Goal: Information Seeking & Learning: Learn about a topic

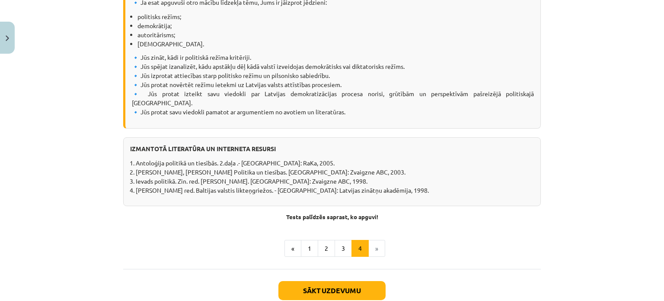
scroll to position [1111, 0]
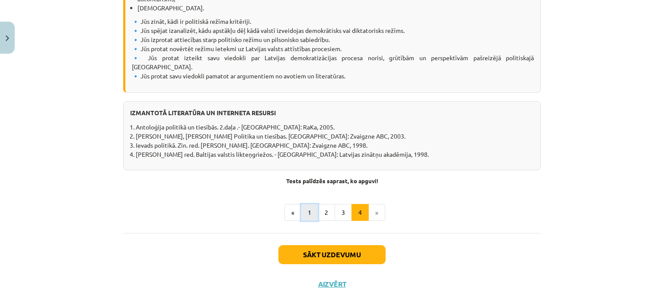
click at [308, 204] on button "1" at bounding box center [309, 212] width 17 height 17
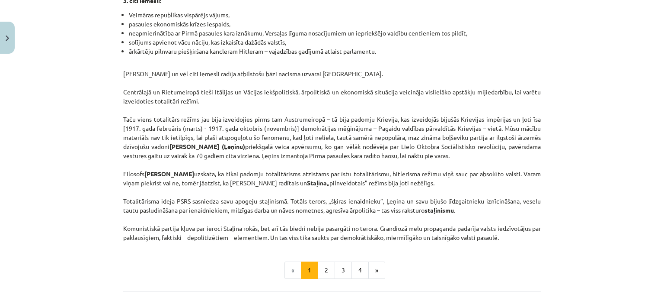
scroll to position [2246, 0]
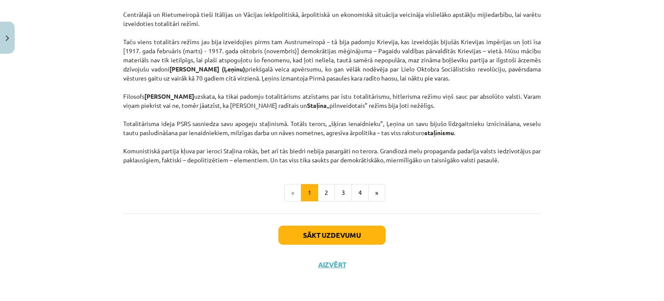
drag, startPoint x: 294, startPoint y: 84, endPoint x: 521, endPoint y: 160, distance: 239.7
copy div "Loremipsum dolors Amet consecte adipisc elitseddo eiusmo temporinci? Utlabor et…"
click at [322, 188] on button "2" at bounding box center [326, 192] width 17 height 17
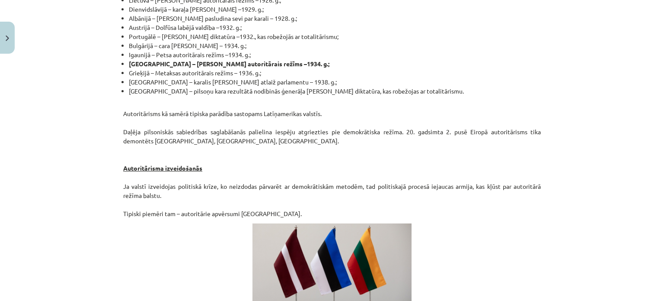
scroll to position [1516, 0]
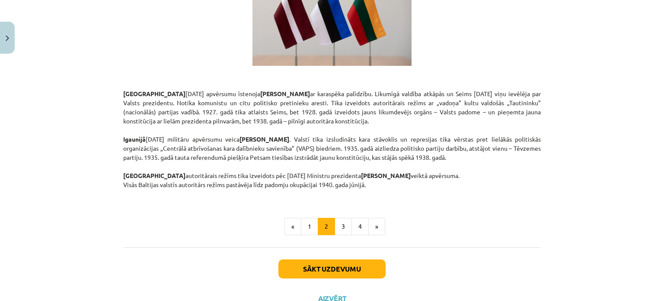
drag, startPoint x: 266, startPoint y: 13, endPoint x: 393, endPoint y: 156, distance: 190.6
copy div "Loremipsumdol si ametconsectet Adipiscingeli se doeiusmod tempor incididu, Utl …"
click at [345, 218] on button "3" at bounding box center [343, 226] width 17 height 17
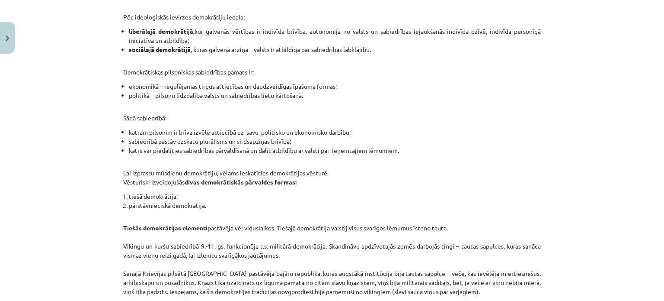
scroll to position [849, 0]
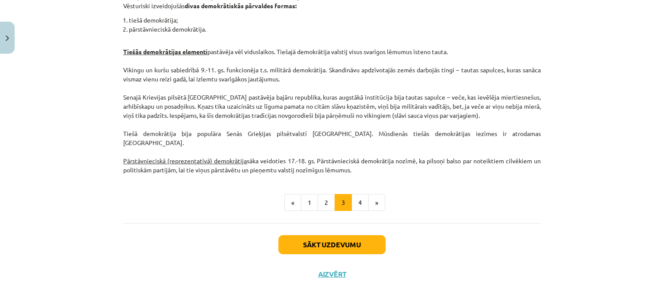
drag, startPoint x: 273, startPoint y: 22, endPoint x: 445, endPoint y: 163, distance: 222.5
copy div "Loremipsumdo sitame co adipi Elitseddoei te incidi utlaboree dolorem, ali enima…"
click at [356, 196] on button "4" at bounding box center [360, 202] width 17 height 17
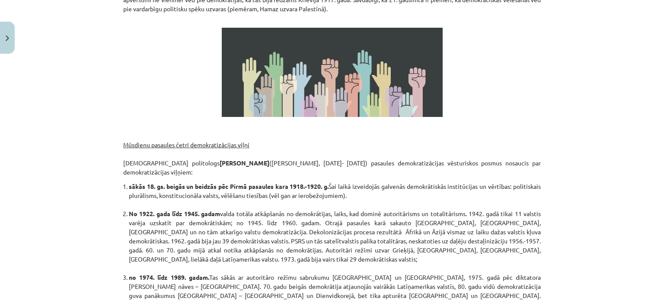
scroll to position [154, 0]
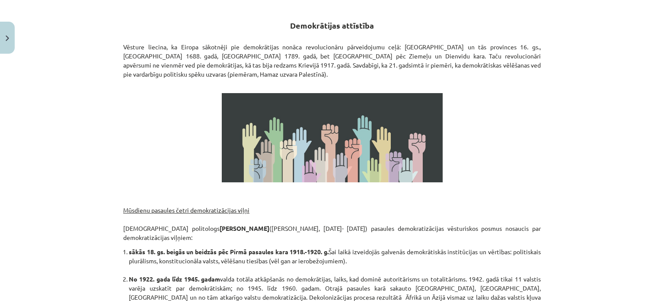
click at [112, 51] on div "Mācību tēma: Sociālās zinātnes i - 11. klases 1. ieskaites mācību materiāls #3 …" at bounding box center [332, 150] width 664 height 301
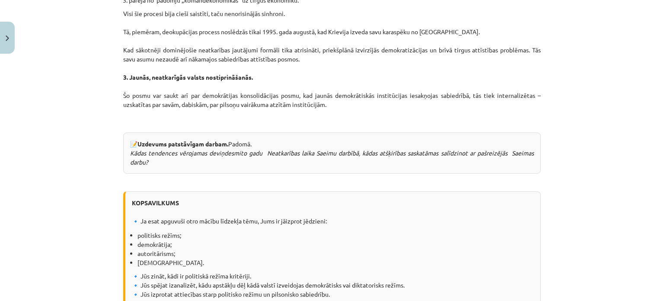
scroll to position [770, 0]
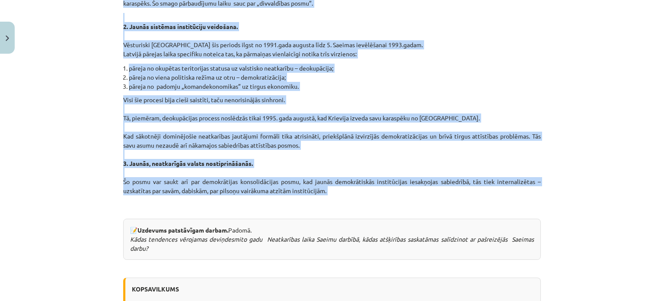
drag, startPoint x: 280, startPoint y: 22, endPoint x: 394, endPoint y: 192, distance: 204.8
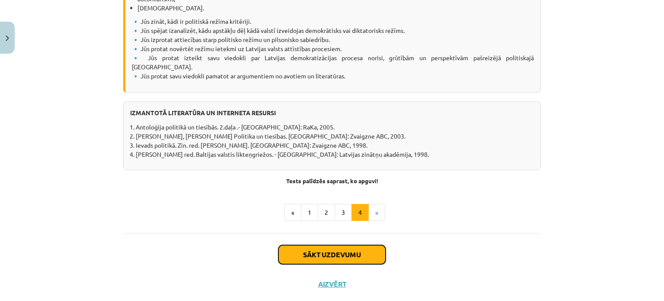
click at [305, 245] on button "Sākt uzdevumu" at bounding box center [332, 254] width 107 height 19
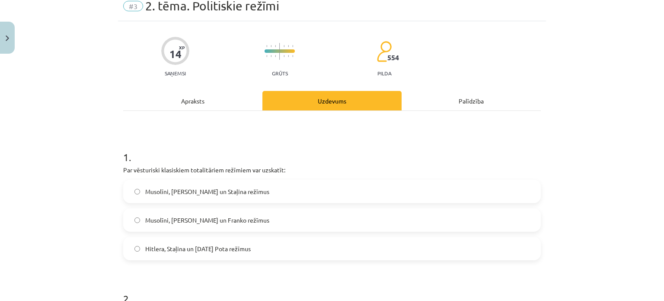
scroll to position [22, 0]
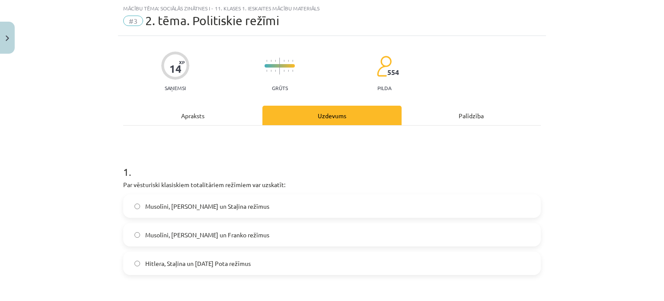
click at [298, 208] on label "Musolīni, [PERSON_NAME] un Staļina režīmus" at bounding box center [332, 206] width 416 height 22
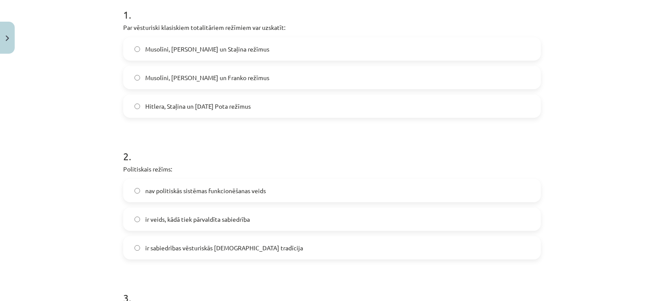
scroll to position [185, 0]
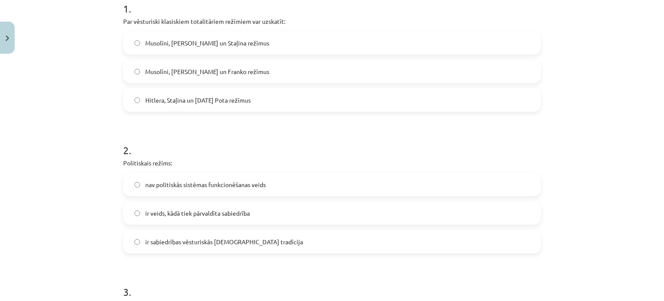
click at [272, 212] on label "ir veids, kādā tiek pārvaldīta sabiedrība" at bounding box center [332, 213] width 416 height 22
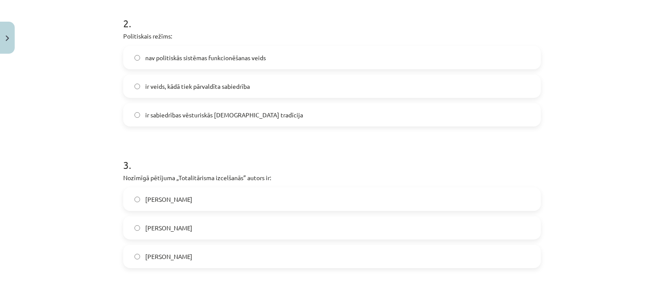
scroll to position [320, 0]
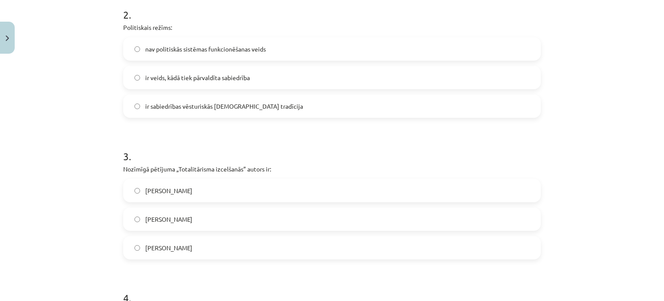
click at [257, 221] on label "[PERSON_NAME]" at bounding box center [332, 219] width 416 height 22
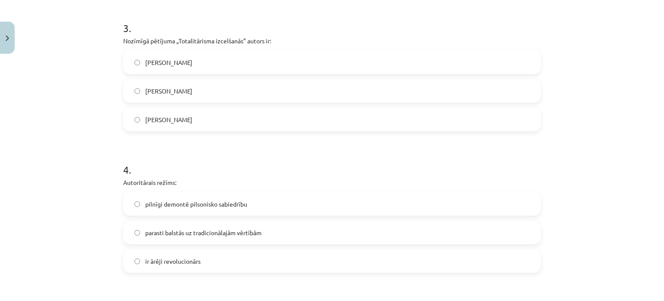
scroll to position [453, 0]
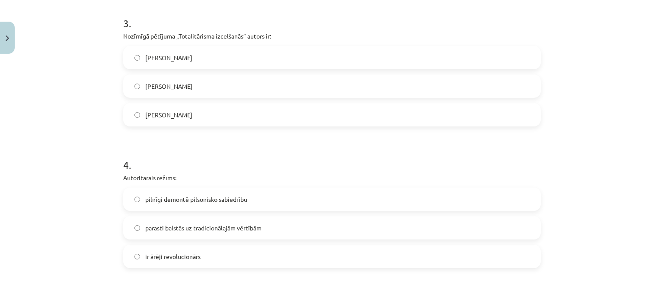
click at [263, 202] on label "pilnīgi demontē pilsonisko sabiedrību" at bounding box center [332, 199] width 416 height 22
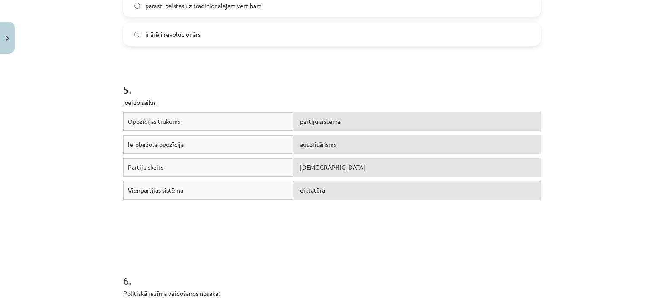
scroll to position [680, 0]
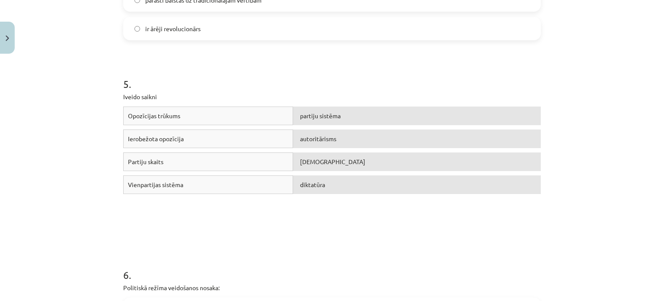
drag, startPoint x: 307, startPoint y: 162, endPoint x: 311, endPoint y: 141, distance: 22.1
drag, startPoint x: 311, startPoint y: 141, endPoint x: 300, endPoint y: 155, distance: 18.8
click at [300, 155] on div "[DEMOGRAPHIC_DATA]" at bounding box center [417, 161] width 248 height 19
drag, startPoint x: 300, startPoint y: 155, endPoint x: 305, endPoint y: 135, distance: 21.1
click at [305, 135] on div "Opozīcijas trūkums partiju sistēma Ierobežota opozīcija autoritārisms Partiju s…" at bounding box center [332, 171] width 418 height 130
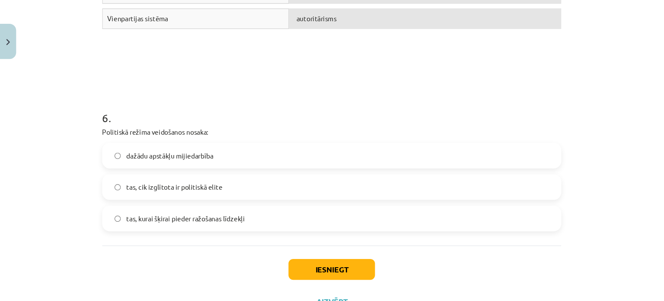
scroll to position [848, 0]
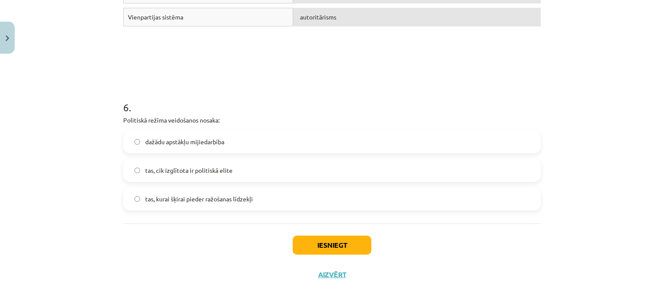
click at [204, 137] on span "dažādu apstākļu mijiedarbība" at bounding box center [184, 141] width 79 height 9
click at [301, 242] on button "Iesniegt" at bounding box center [332, 244] width 79 height 19
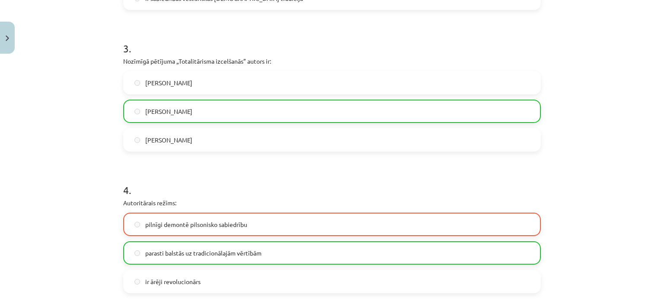
scroll to position [429, 0]
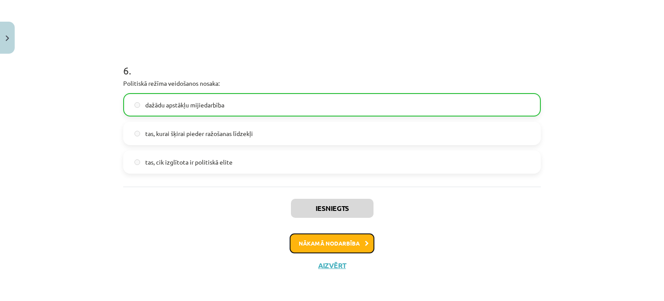
click at [301, 242] on button "Nākamā nodarbība" at bounding box center [332, 243] width 85 height 20
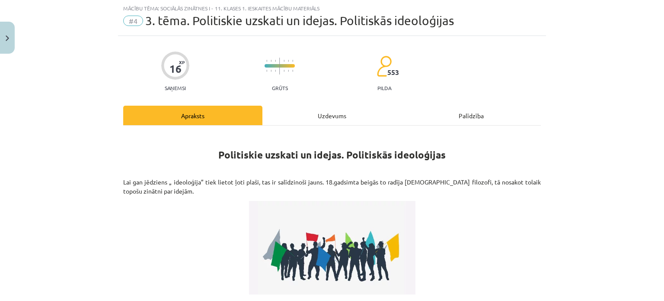
scroll to position [256, 0]
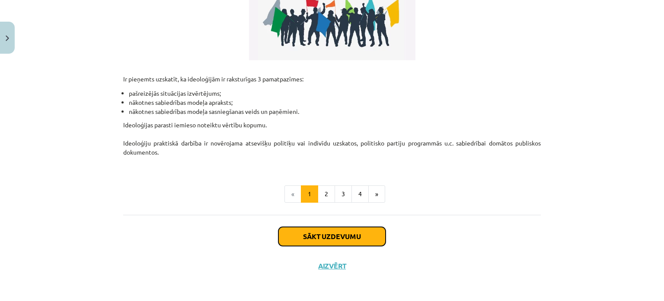
click at [301, 242] on button "Sākt uzdevumu" at bounding box center [332, 236] width 107 height 19
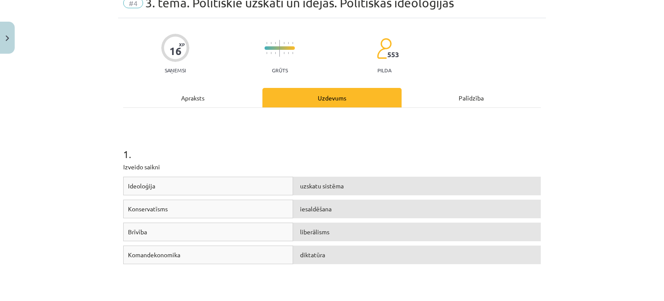
scroll to position [22, 0]
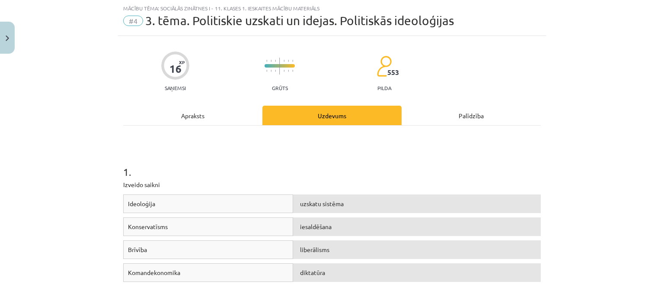
click at [312, 252] on span "liberālisms" at bounding box center [314, 249] width 29 height 8
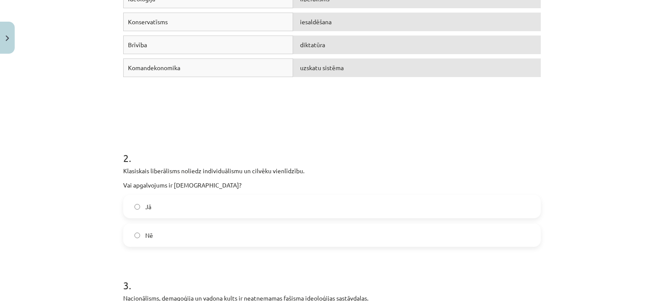
scroll to position [237, 0]
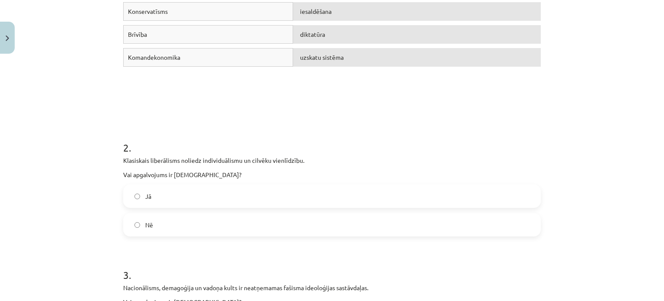
click at [319, 202] on label "Jā" at bounding box center [332, 196] width 416 height 22
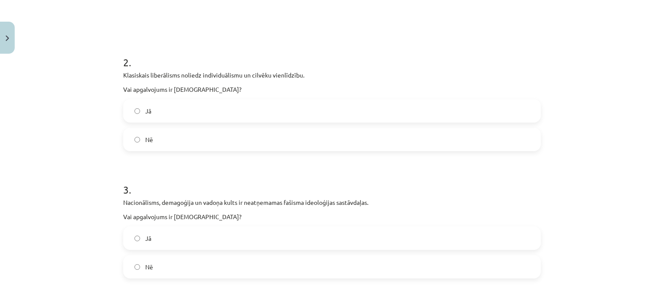
scroll to position [339, 0]
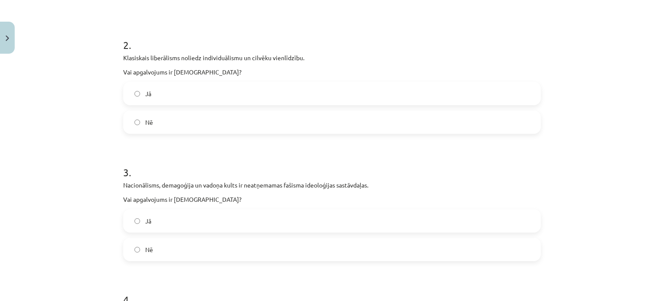
click at [261, 240] on label "Nē" at bounding box center [332, 249] width 416 height 22
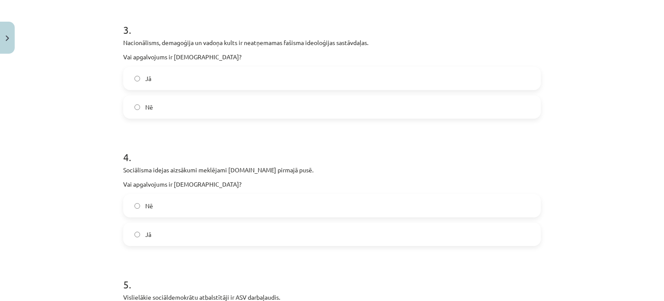
scroll to position [510, 0]
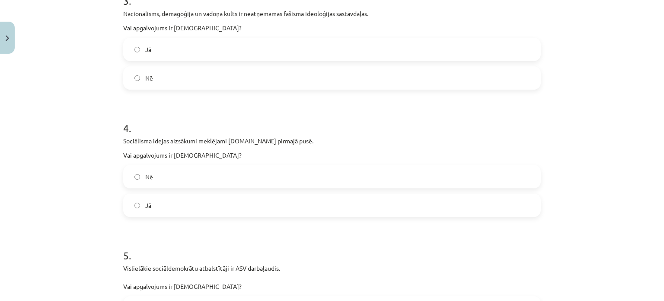
click at [278, 183] on label "Nē" at bounding box center [332, 177] width 416 height 22
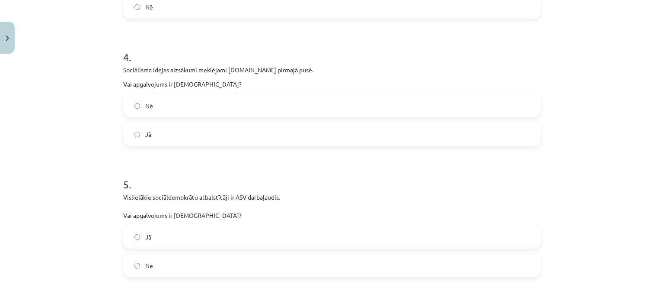
scroll to position [594, 0]
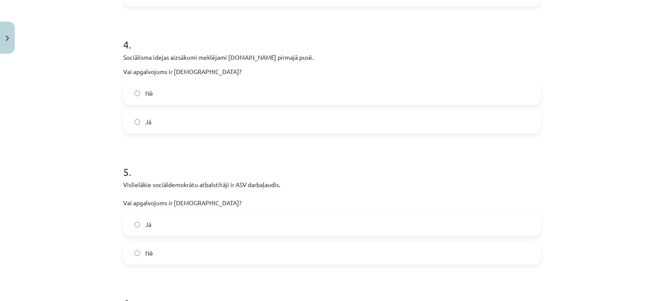
click at [226, 227] on label "Jā" at bounding box center [332, 224] width 416 height 22
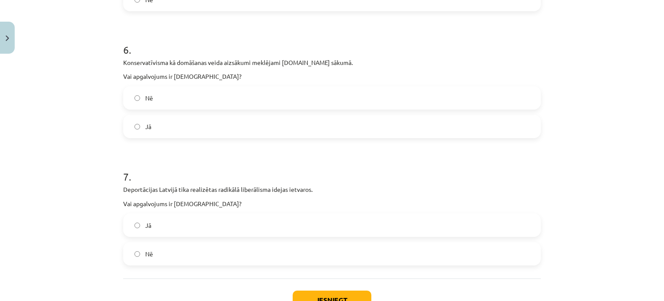
scroll to position [869, 0]
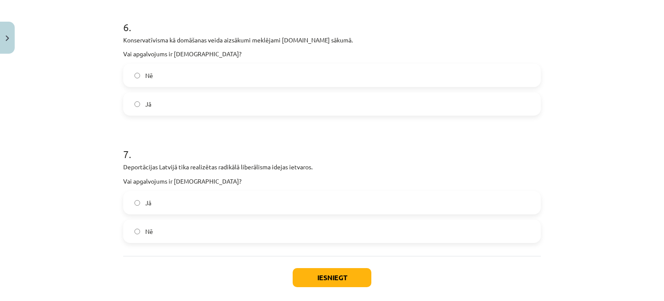
click at [239, 103] on label "Jā" at bounding box center [332, 104] width 416 height 22
click at [202, 209] on label "Jā" at bounding box center [332, 203] width 416 height 22
click at [295, 275] on button "Iesniegt" at bounding box center [332, 277] width 79 height 19
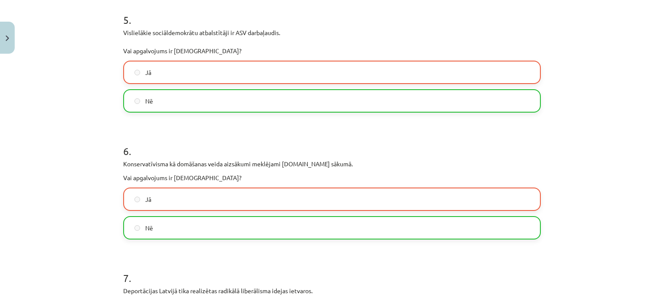
scroll to position [939, 0]
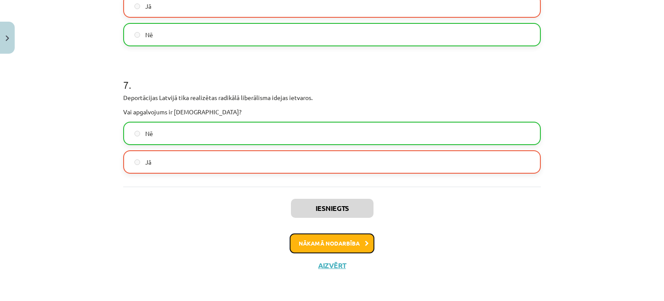
click at [323, 240] on button "Nākamā nodarbība" at bounding box center [332, 243] width 85 height 20
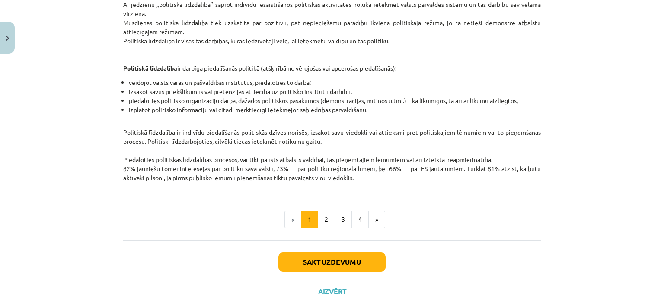
scroll to position [219, 0]
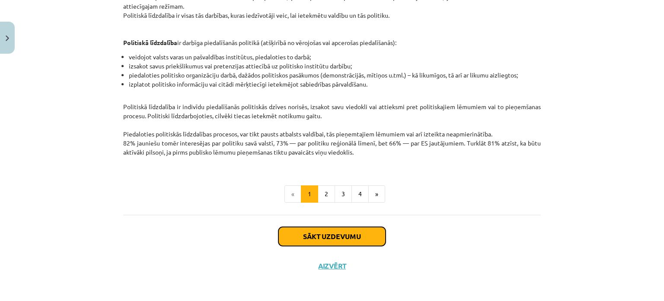
click at [356, 241] on button "Sākt uzdevumu" at bounding box center [332, 236] width 107 height 19
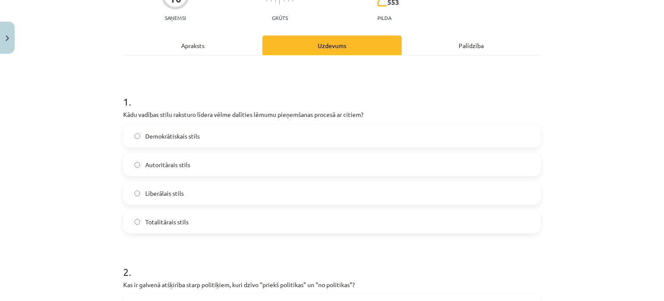
scroll to position [22, 0]
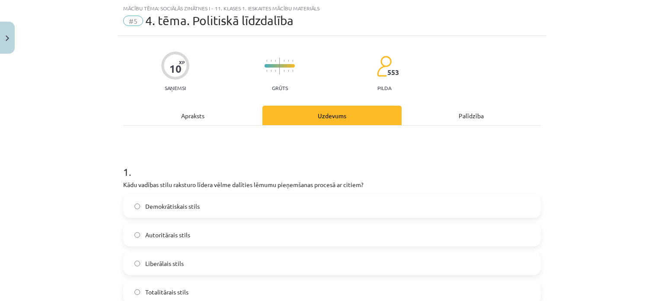
click at [312, 238] on label "Autoritārais stils" at bounding box center [332, 235] width 416 height 22
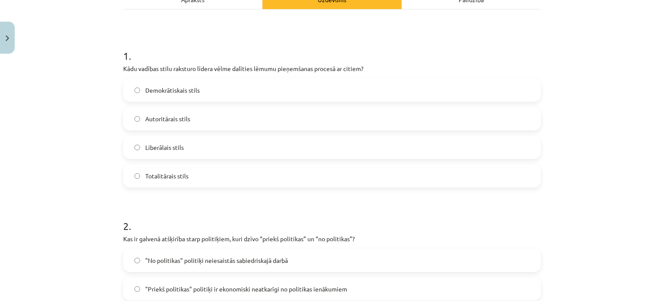
scroll to position [297, 0]
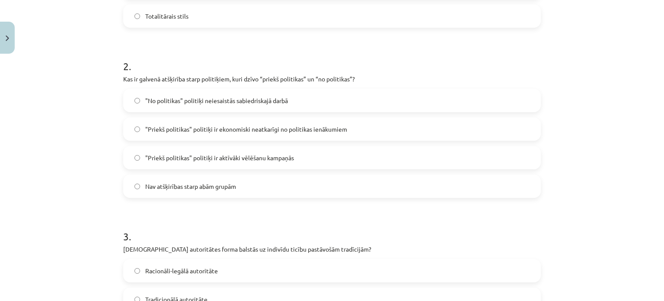
click at [303, 111] on label ""No politikas" politiķi neiesaistās sabiedriskajā darbā" at bounding box center [332, 101] width 416 height 22
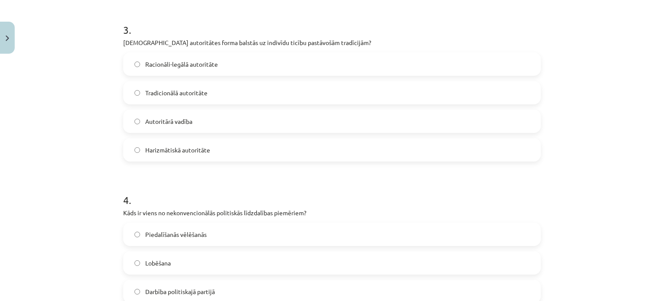
click at [303, 111] on label "Autoritārā vadība" at bounding box center [332, 121] width 416 height 22
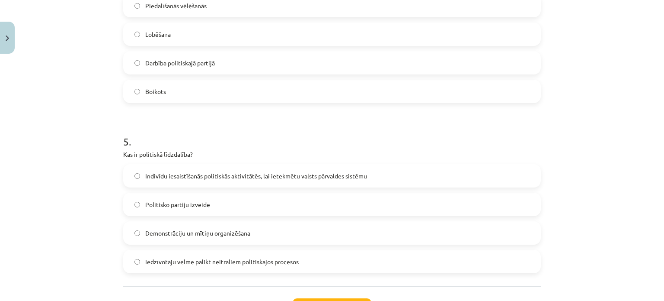
scroll to position [758, 0]
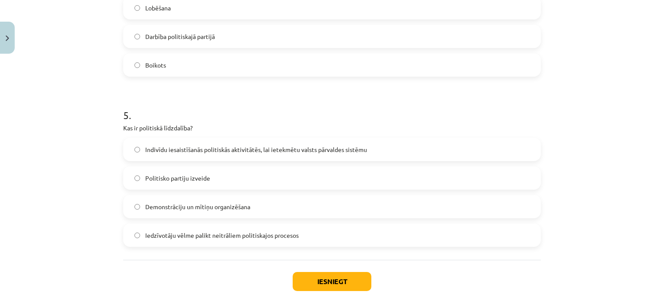
click at [311, 60] on label "Boikots" at bounding box center [332, 65] width 416 height 22
click at [233, 209] on span "Demonstrāciju un mītiņu organizēšana" at bounding box center [197, 206] width 105 height 9
click at [300, 279] on button "Iesniegt" at bounding box center [332, 281] width 79 height 19
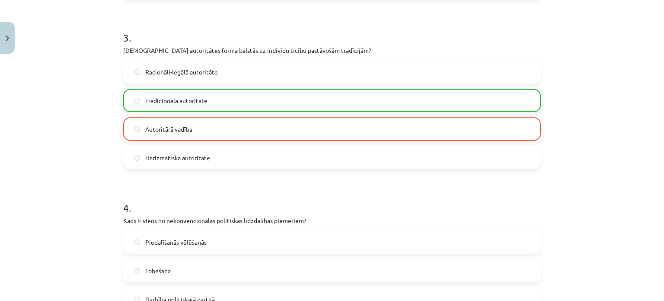
scroll to position [831, 0]
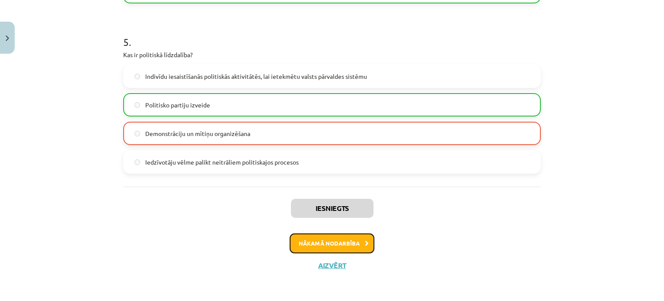
click at [320, 244] on button "Nākamā nodarbība" at bounding box center [332, 243] width 85 height 20
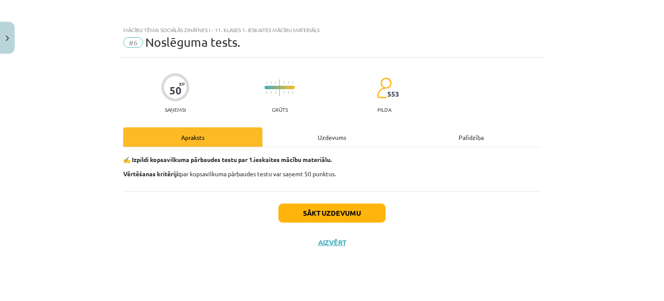
scroll to position [0, 0]
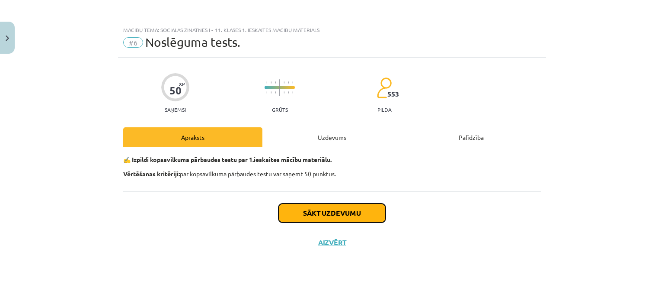
click at [325, 216] on button "Sākt uzdevumu" at bounding box center [332, 212] width 107 height 19
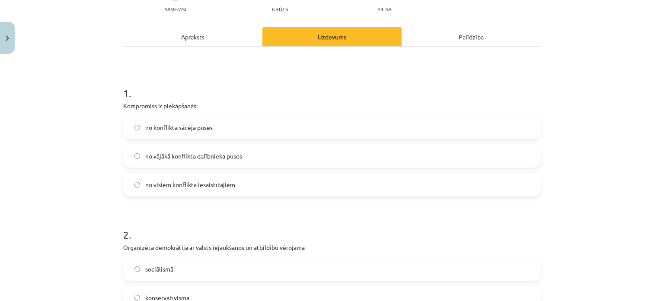
scroll to position [101, 0]
click at [281, 157] on label "no vājākā konflikta dalībnieka puses" at bounding box center [332, 155] width 416 height 22
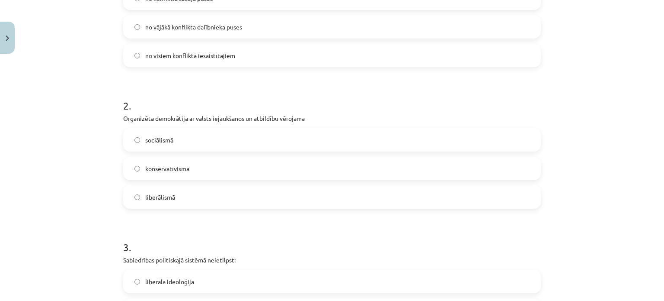
click at [281, 157] on label "konservatīvismā" at bounding box center [332, 168] width 416 height 22
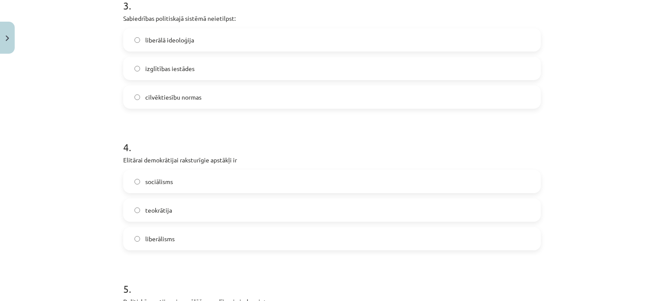
scroll to position [472, 0]
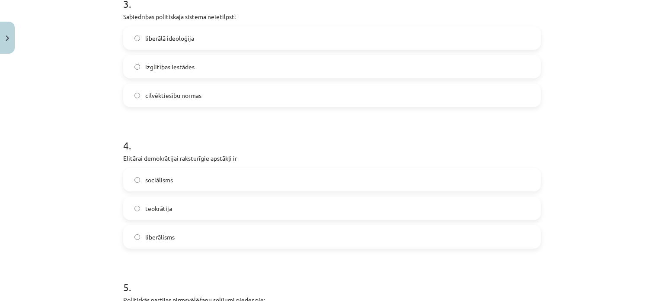
click at [280, 57] on label "izglītības iestādes" at bounding box center [332, 67] width 416 height 22
click at [215, 197] on label "teokrātija" at bounding box center [332, 208] width 416 height 22
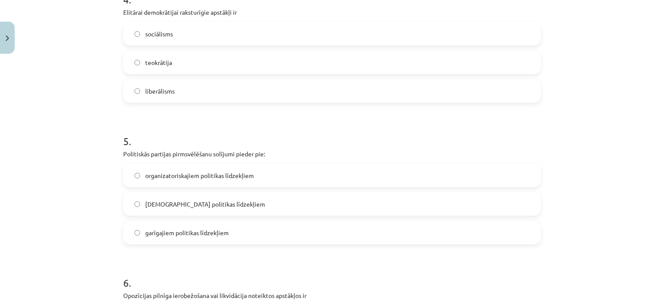
scroll to position [642, 0]
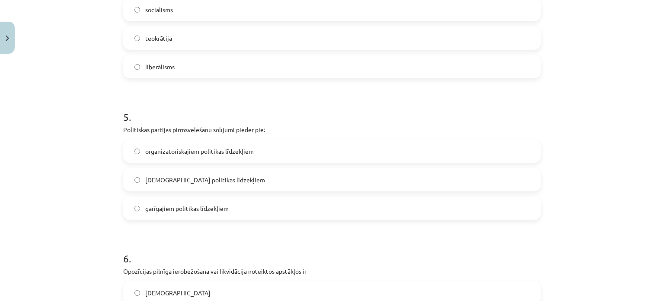
click at [218, 186] on label "[DEMOGRAPHIC_DATA] politikas līdzekļiem" at bounding box center [332, 180] width 416 height 22
click at [192, 285] on label "[DEMOGRAPHIC_DATA]" at bounding box center [332, 293] width 416 height 22
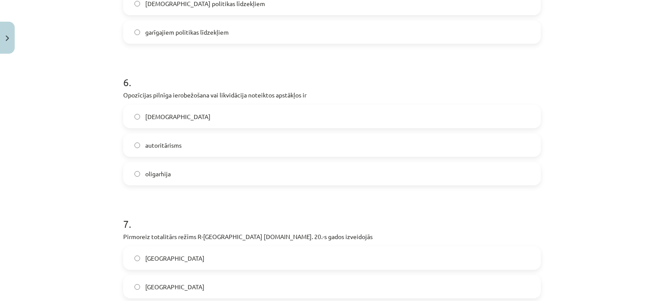
click at [193, 279] on label "[GEOGRAPHIC_DATA]" at bounding box center [332, 287] width 416 height 22
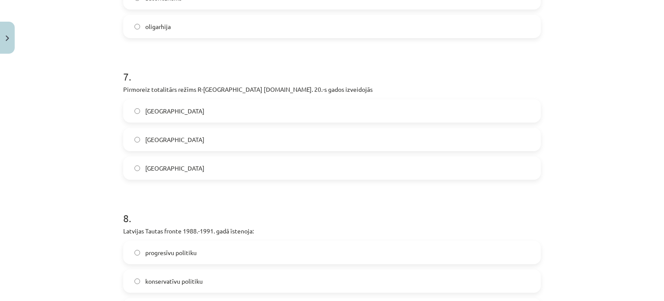
scroll to position [988, 0]
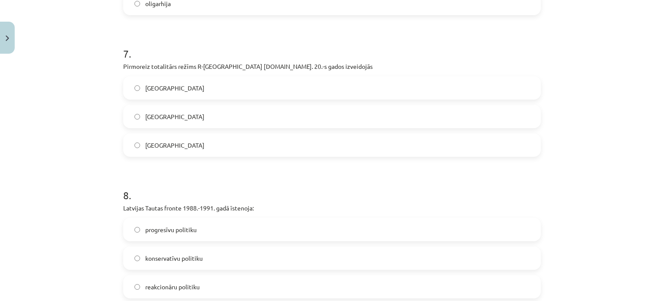
click at [191, 290] on label "reakcionāru politiku" at bounding box center [332, 287] width 416 height 22
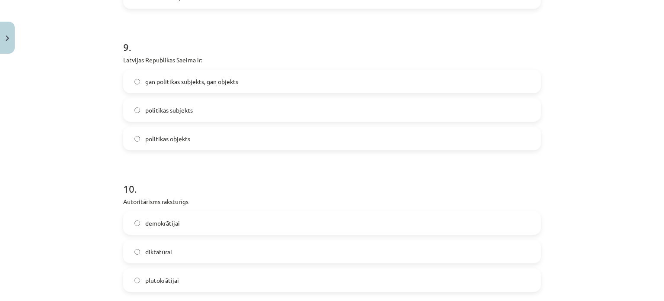
scroll to position [1336, 0]
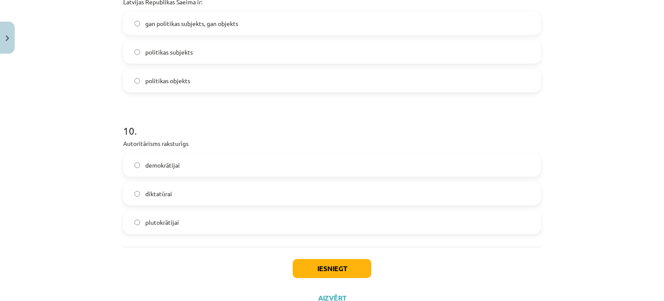
click at [235, 61] on label "politikas subjekts" at bounding box center [332, 52] width 416 height 22
click at [201, 176] on div "demokrātijai diktatūrai plutokrātijai" at bounding box center [332, 193] width 418 height 80
click at [204, 172] on label "demokrātijai" at bounding box center [332, 165] width 416 height 22
click at [314, 272] on button "Iesniegt" at bounding box center [332, 268] width 79 height 19
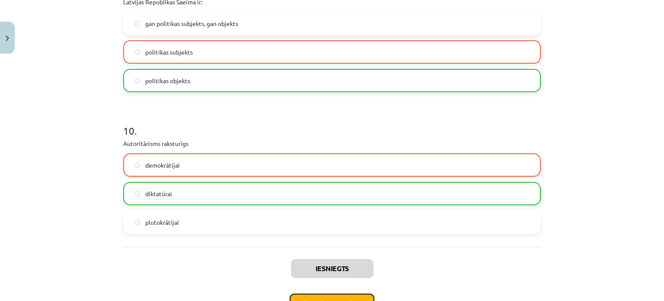
click at [320, 295] on button "Nākamā nodarbība" at bounding box center [332, 303] width 85 height 20
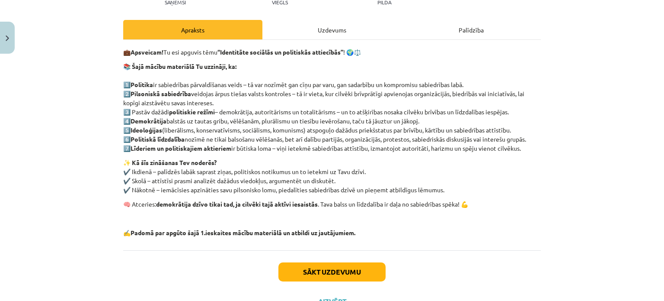
scroll to position [131, 0]
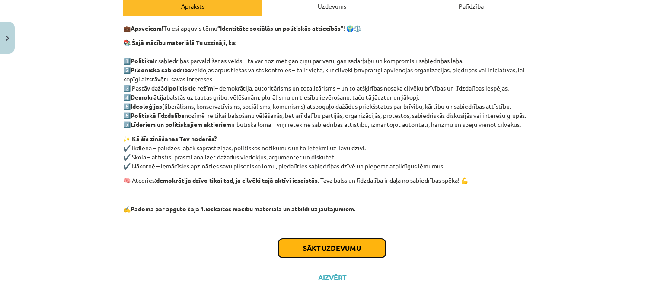
click at [347, 246] on button "Sākt uzdevumu" at bounding box center [332, 247] width 107 height 19
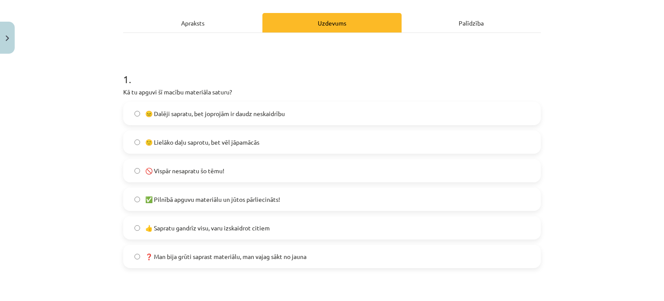
scroll to position [123, 0]
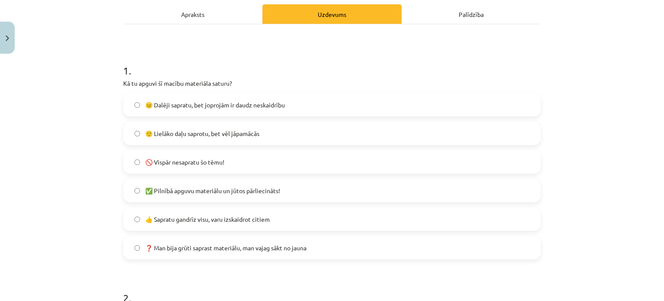
click at [275, 255] on label "❓ Man bija grūti saprast materiālu, man vajag sākt no jauna" at bounding box center [332, 248] width 416 height 22
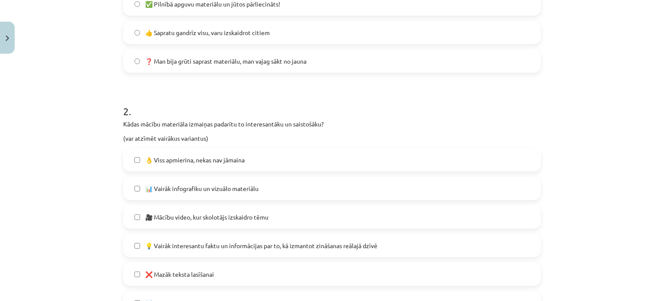
scroll to position [310, 0]
click at [246, 192] on label "📊 Vairāk infografiku un vizuālo materiālu" at bounding box center [332, 188] width 416 height 22
click at [238, 207] on label "🎥 Mācību video, kur skolotājs izskaidro tēmu" at bounding box center [332, 216] width 416 height 22
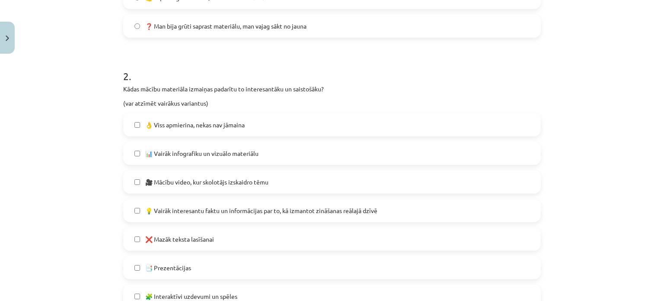
scroll to position [372, 0]
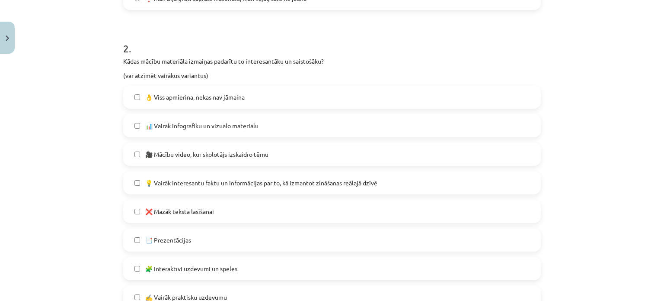
click at [249, 192] on label "💡 Vairāk interesantu faktu un informācijas par to, kā izmantot zināšanas reālaj…" at bounding box center [332, 183] width 416 height 22
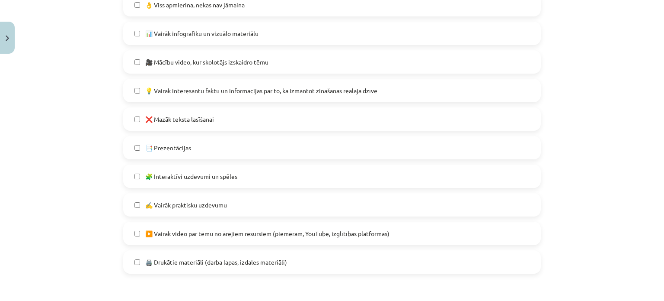
scroll to position [469, 0]
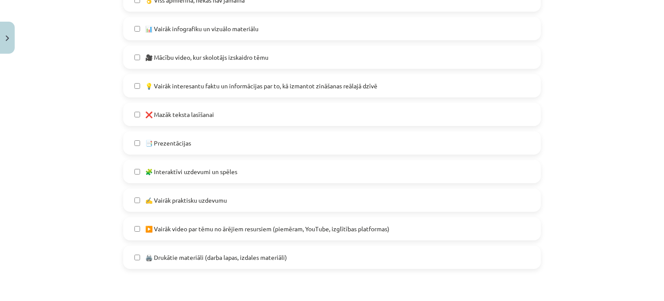
click at [249, 176] on label "🧩 Interaktīvi uzdevumi un spēles" at bounding box center [332, 171] width 416 height 22
click at [233, 231] on span "▶️ Vairāk video par tēmu no ārējiem resursiem (piemēram, YouTube, izglītības pl…" at bounding box center [267, 228] width 244 height 9
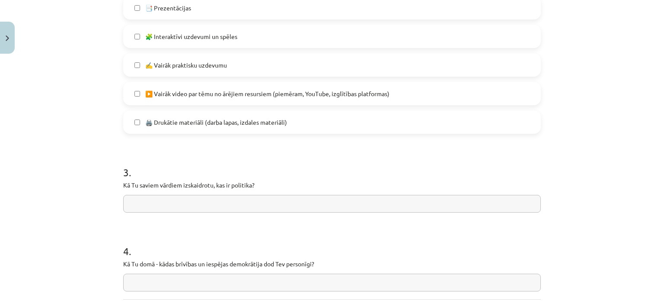
scroll to position [609, 0]
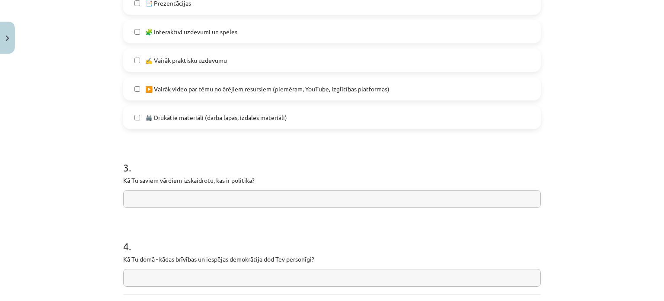
click at [219, 114] on span "🖨️ Drukātie materiāli (darba lapas, izdales materiāli)" at bounding box center [216, 117] width 142 height 9
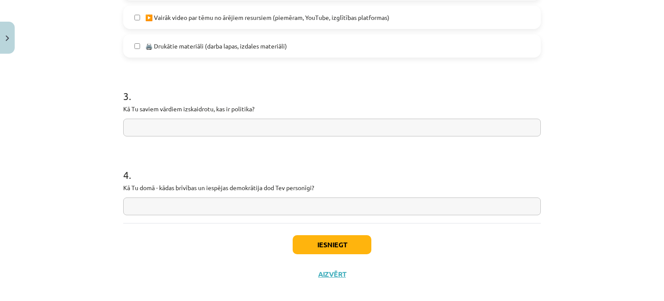
scroll to position [689, 0]
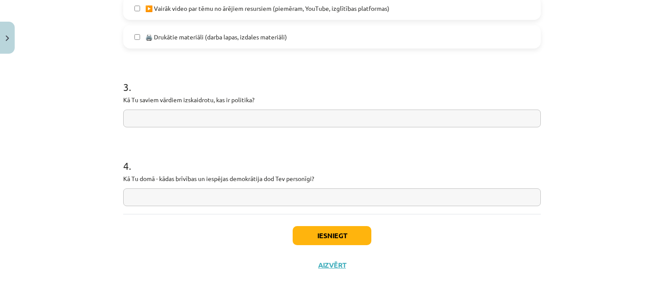
click at [219, 114] on input "text" at bounding box center [332, 118] width 418 height 18
type input "**********"
click at [186, 202] on input "text" at bounding box center [332, 197] width 418 height 18
type input "**********"
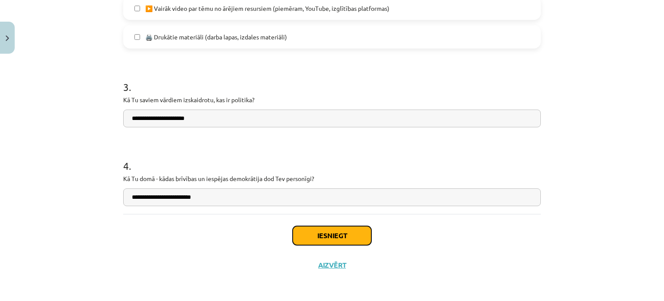
click at [322, 235] on button "Iesniegt" at bounding box center [332, 235] width 79 height 19
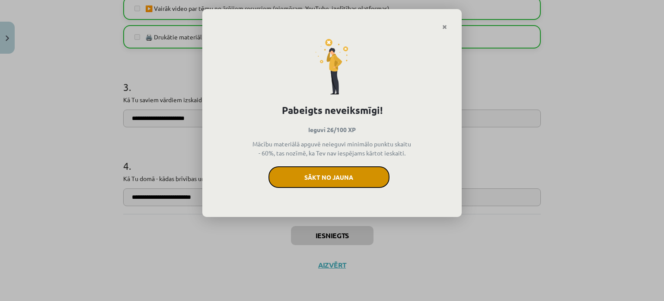
click at [335, 172] on button "Sākt no jauna" at bounding box center [329, 177] width 121 height 22
click at [346, 180] on button "Sākt no jauna" at bounding box center [329, 177] width 121 height 22
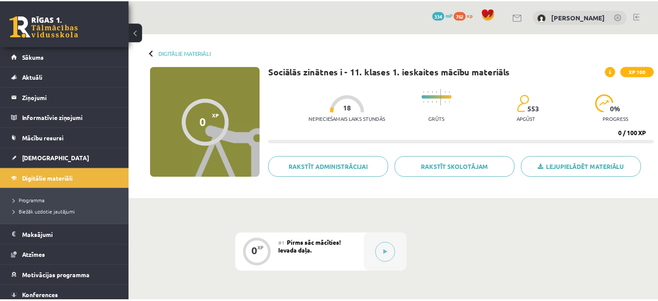
scroll to position [163, 0]
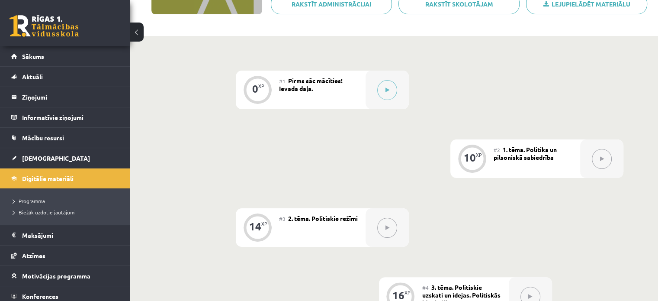
click at [516, 146] on span "1. tēma. Politika un pilsoniskā sabiedrība" at bounding box center [525, 153] width 63 height 16
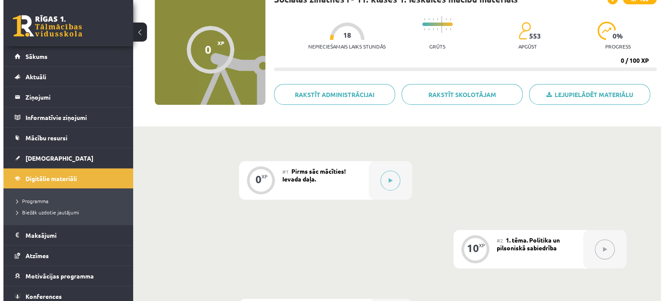
scroll to position [24, 0]
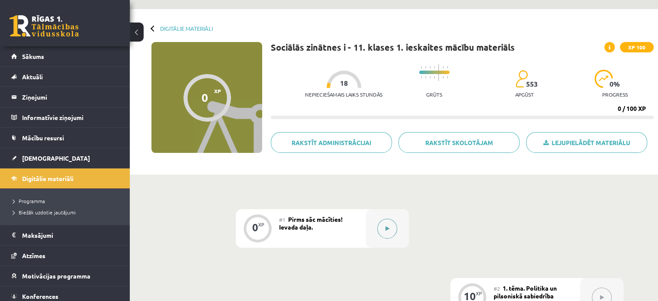
click at [374, 231] on div at bounding box center [387, 228] width 43 height 38
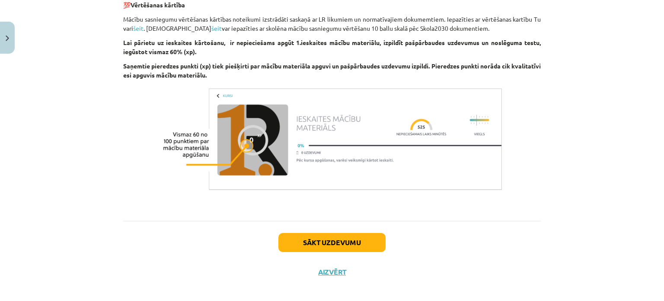
scroll to position [564, 0]
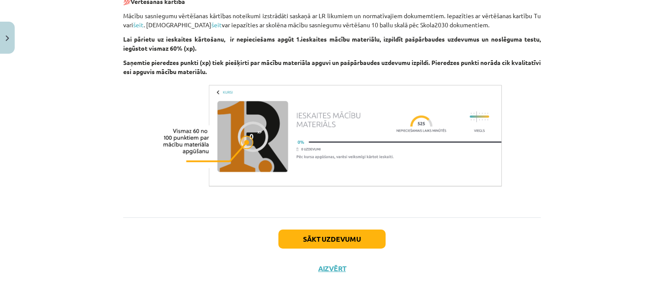
click at [293, 227] on div "Sākt uzdevumu Aizvērt" at bounding box center [332, 247] width 418 height 61
click at [294, 231] on button "Sākt uzdevumu" at bounding box center [332, 238] width 107 height 19
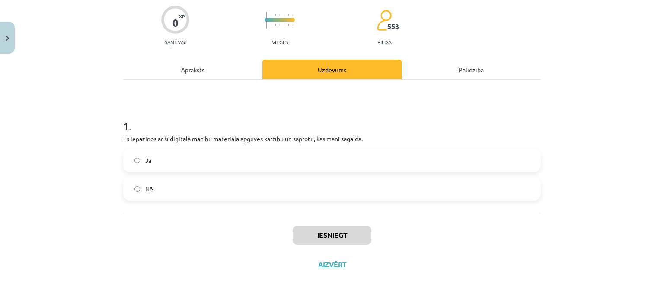
scroll to position [22, 0]
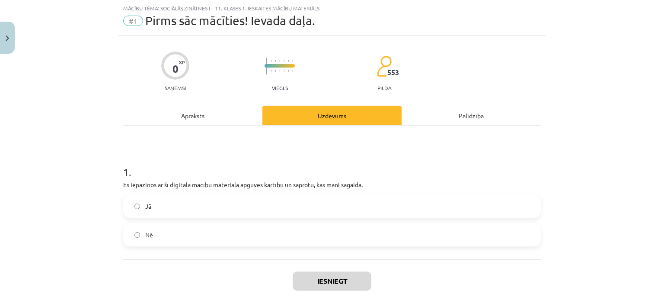
click at [265, 207] on label "Jā" at bounding box center [332, 206] width 416 height 22
click at [336, 280] on button "Iesniegt" at bounding box center [332, 280] width 79 height 19
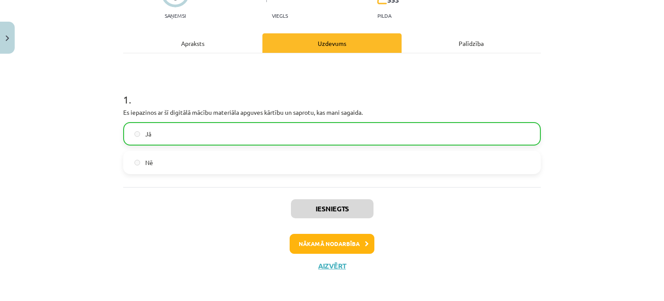
scroll to position [94, 0]
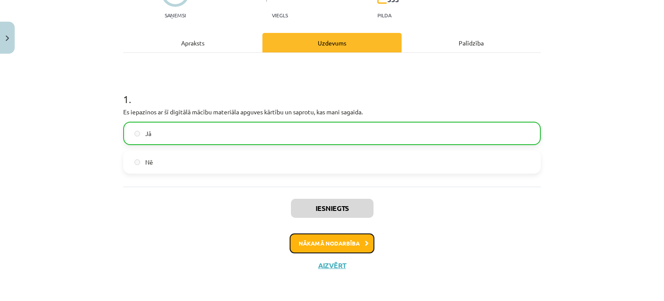
click at [346, 244] on button "Nākamā nodarbība" at bounding box center [332, 243] width 85 height 20
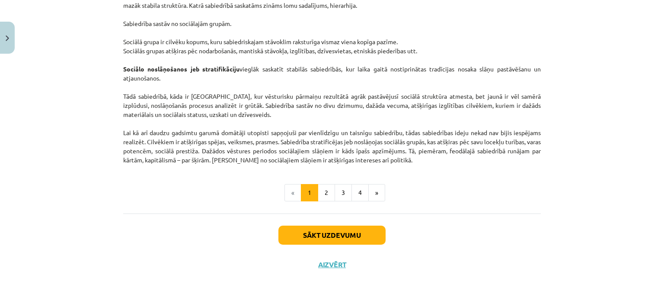
scroll to position [1369, 0]
click at [351, 238] on button "Sākt uzdevumu" at bounding box center [332, 234] width 107 height 19
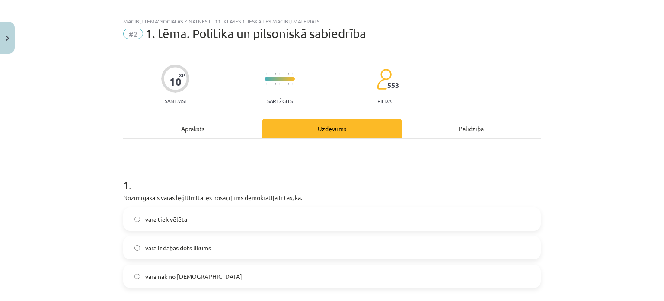
scroll to position [7, 0]
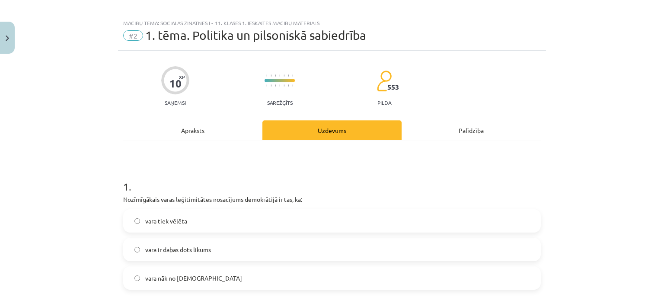
click at [221, 30] on span "1. tēma. Politika un pilsoniskā sabiedrība" at bounding box center [255, 35] width 221 height 14
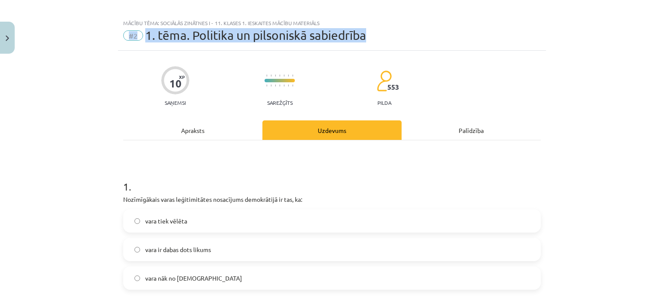
click at [221, 30] on span "1. tēma. Politika un pilsoniskā sabiedrība" at bounding box center [255, 35] width 221 height 14
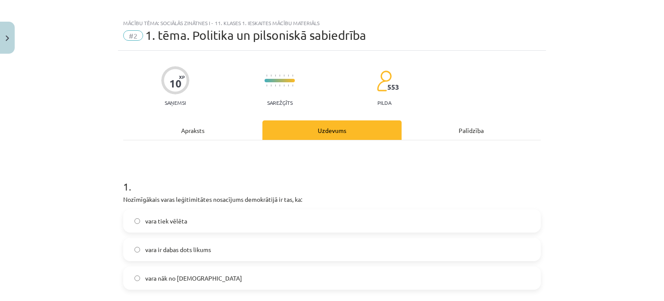
click at [180, 24] on div "Mācību tēma: Sociālās zinātnes i - 11. klases 1. ieskaites mācību materiāls" at bounding box center [332, 23] width 418 height 6
drag, startPoint x: 191, startPoint y: 34, endPoint x: 288, endPoint y: 42, distance: 97.2
click at [288, 42] on span "1. tēma. Politika un pilsoniskā sabiedrība" at bounding box center [255, 35] width 221 height 14
click at [182, 30] on span "1. tēma. Politika un pilsoniskā sabiedrība" at bounding box center [255, 35] width 221 height 14
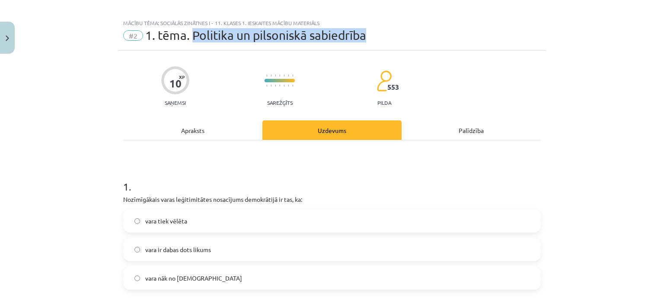
drag, startPoint x: 189, startPoint y: 34, endPoint x: 363, endPoint y: 36, distance: 174.8
click at [363, 36] on div "#2 1. tēma. Politika un pilsoniskā sabiedrība" at bounding box center [332, 36] width 418 height 14
copy span "Politika un pilsoniskā sabiedrība"
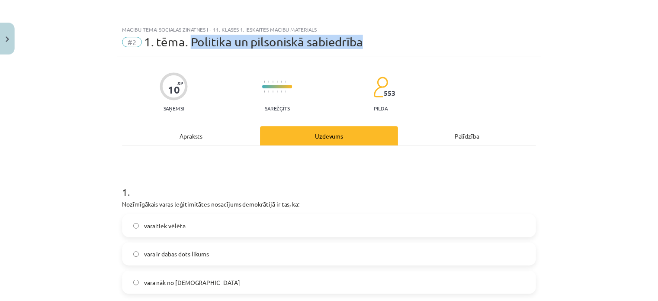
scroll to position [0, 0]
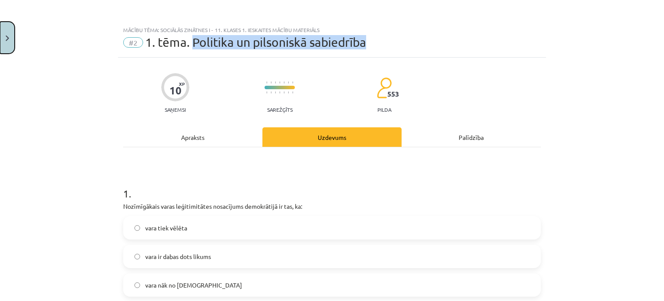
click at [12, 34] on button "Close" at bounding box center [7, 38] width 15 height 32
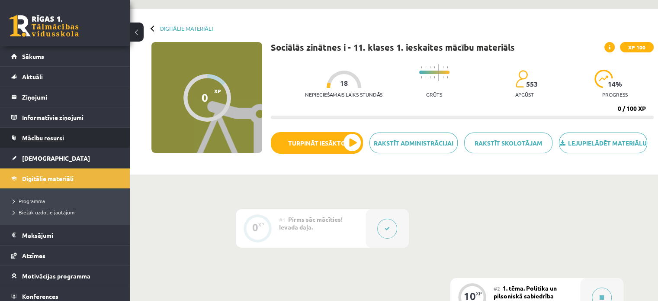
click at [51, 138] on span "Mācību resursi" at bounding box center [43, 138] width 42 height 8
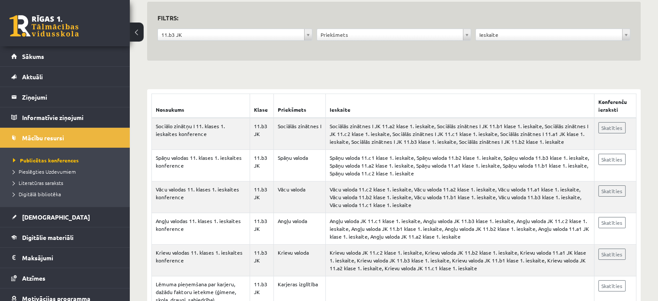
scroll to position [93, 0]
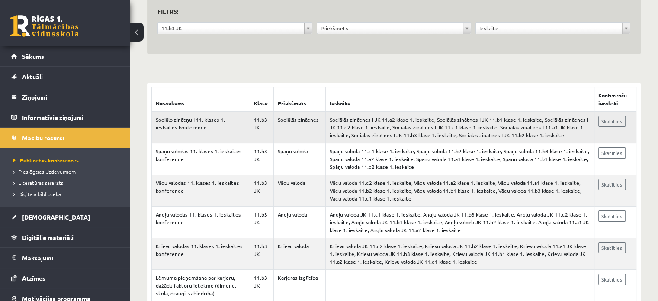
click at [349, 132] on td "Sociālās zinātnes I JK 11.a2 klase 1. ieskaite, Sociālās zinātnes I JK 11.b1 kl…" at bounding box center [460, 127] width 268 height 32
click at [611, 121] on link "Skatīties" at bounding box center [611, 120] width 27 height 11
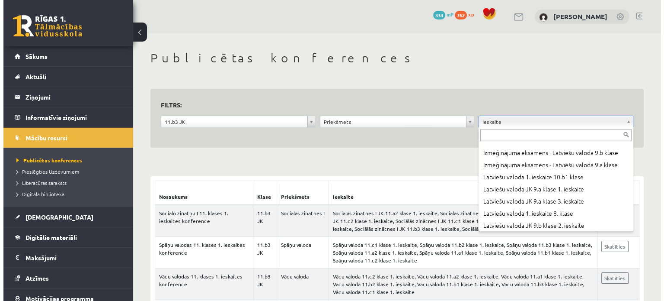
scroll to position [1694, 0]
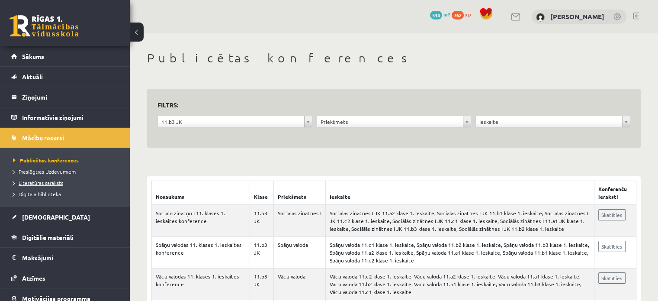
click at [40, 181] on span "Literatūras saraksts" at bounding box center [38, 182] width 50 height 7
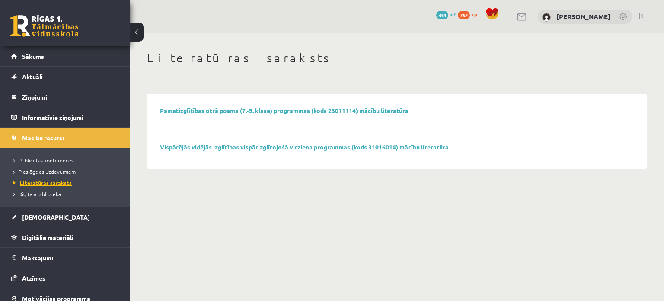
click at [40, 181] on span "Literatūras saraksts" at bounding box center [42, 182] width 59 height 7
click at [50, 160] on span "Publicētas konferences" at bounding box center [43, 160] width 61 height 7
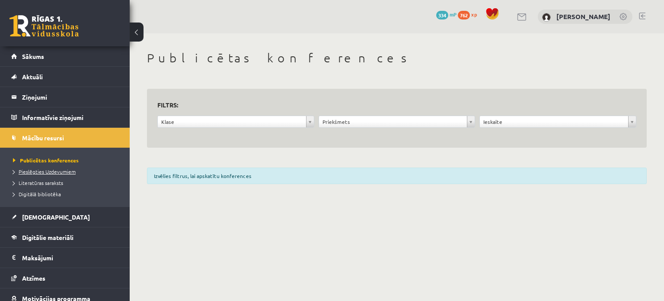
click at [64, 170] on span "Pieslēgties Uzdevumiem" at bounding box center [44, 171] width 63 height 7
click at [40, 180] on span "Literatūras saraksts" at bounding box center [38, 182] width 50 height 7
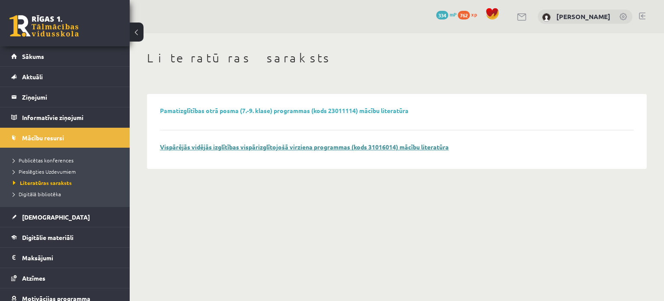
click at [221, 146] on link "Vispārējās vidējās izglītības vispārizglītojošā virziena programmas (kods 31016…" at bounding box center [304, 147] width 289 height 8
click at [44, 190] on span "Digitālā bibliotēka" at bounding box center [37, 193] width 48 height 7
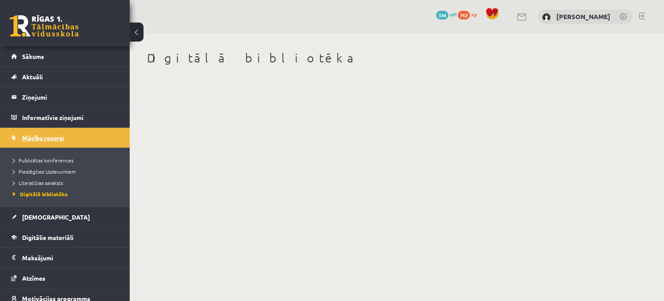
click at [52, 131] on link "Mācību resursi" at bounding box center [65, 138] width 108 height 20
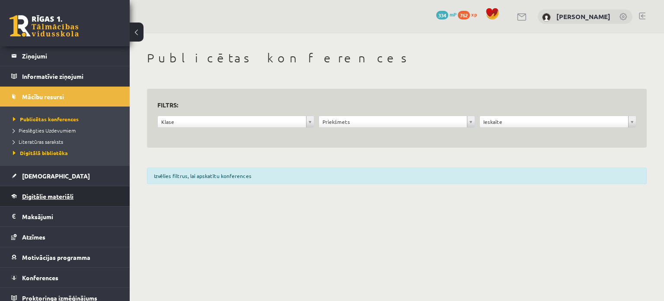
scroll to position [47, 0]
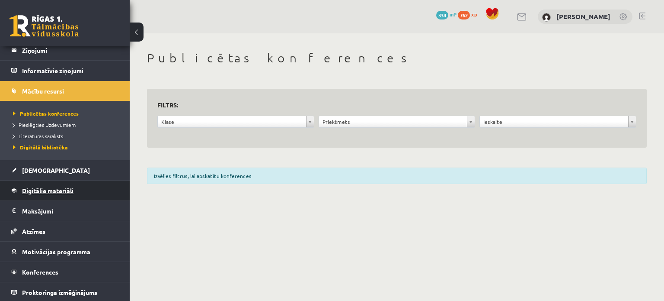
click at [26, 182] on link "Digitālie materiāli" at bounding box center [65, 190] width 108 height 20
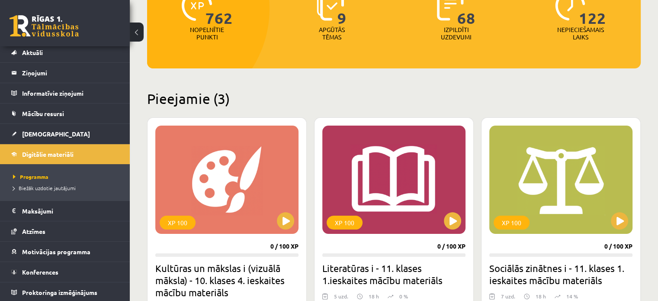
scroll to position [130, 0]
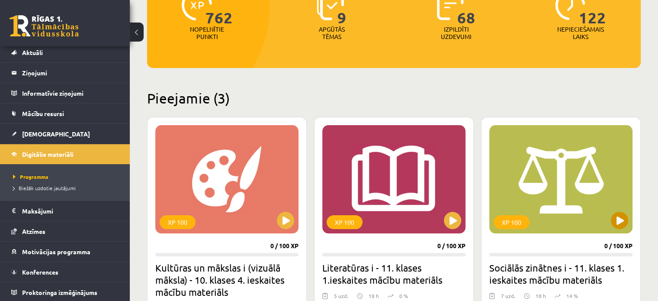
click at [620, 200] on div "XP 100" at bounding box center [560, 179] width 143 height 108
click at [608, 203] on div "XP 100" at bounding box center [560, 179] width 143 height 108
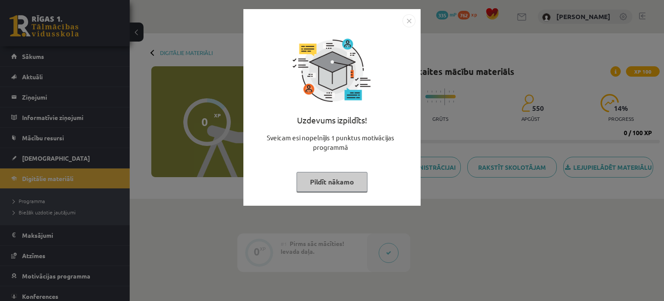
click at [410, 23] on img "Close" at bounding box center [409, 20] width 13 height 13
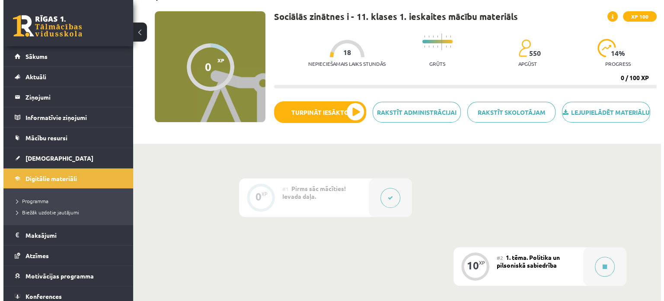
scroll to position [61, 0]
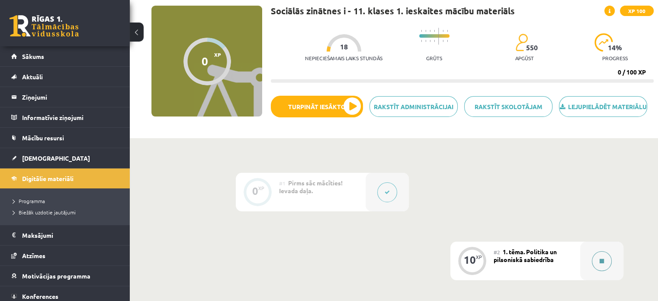
click at [590, 264] on div at bounding box center [601, 260] width 43 height 38
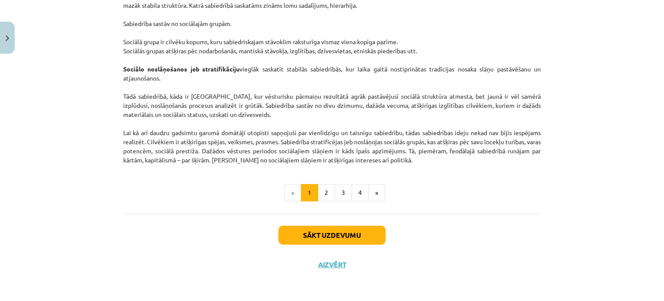
scroll to position [1369, 0]
click at [360, 226] on button "Sākt uzdevumu" at bounding box center [332, 234] width 107 height 19
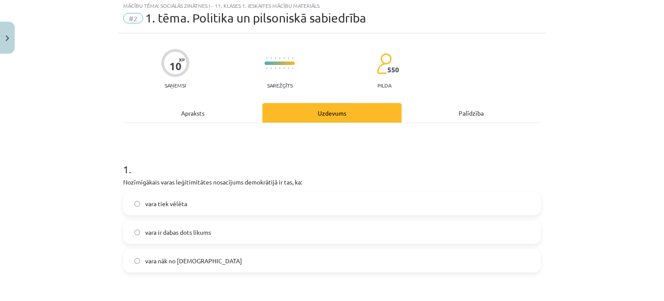
scroll to position [22, 0]
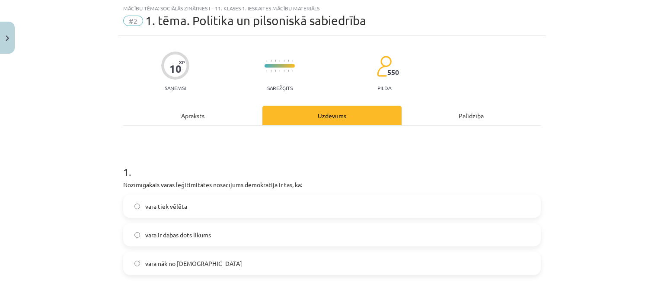
click at [285, 203] on label "vara tiek vēlēta" at bounding box center [332, 206] width 416 height 22
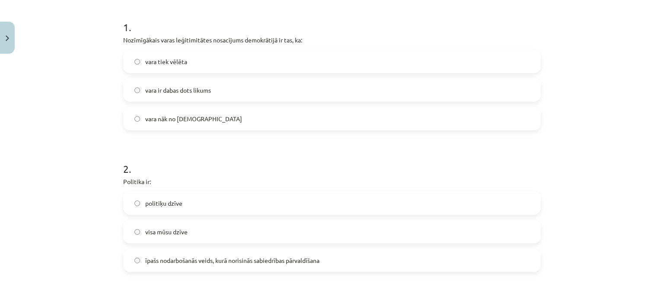
scroll to position [176, 0]
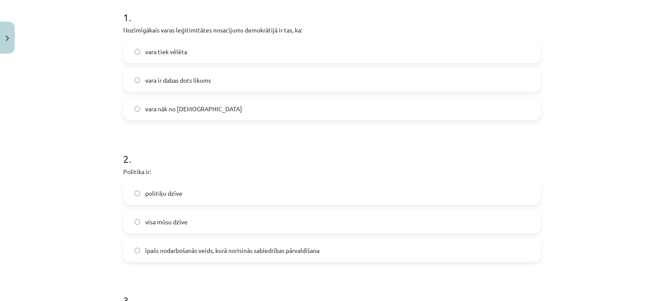
click at [276, 251] on span "īpašs nodarbošanās veids, kurā norisinās sabiedrības pārvaldīšana" at bounding box center [232, 250] width 174 height 9
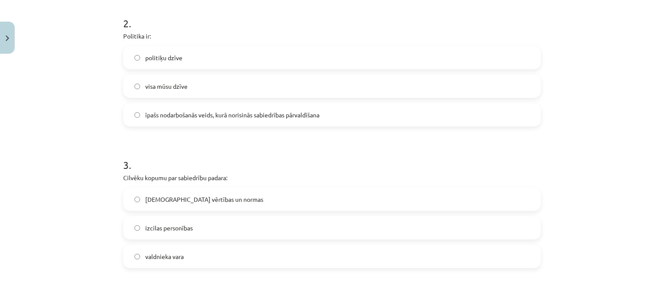
scroll to position [313, 0]
